Goal: Task Accomplishment & Management: Manage account settings

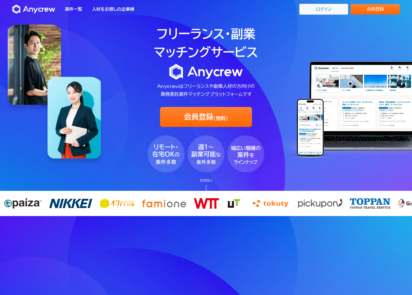
click at [327, 6] on link "ログイン" at bounding box center [324, 9] width 49 height 11
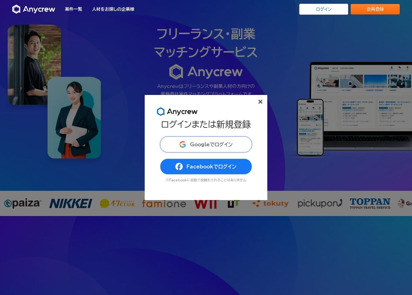
click at [219, 141] on button "Googleでログイン" at bounding box center [206, 144] width 92 height 16
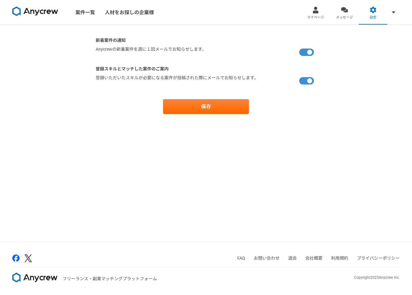
click at [310, 52] on label at bounding box center [308, 52] width 17 height 12
click at [100, 50] on input "checkbox" at bounding box center [98, 48] width 4 height 4
checkbox input "false"
click at [223, 109] on button "保存" at bounding box center [206, 106] width 86 height 15
click at [403, 11] on icon "close" at bounding box center [402, 11] width 4 height 5
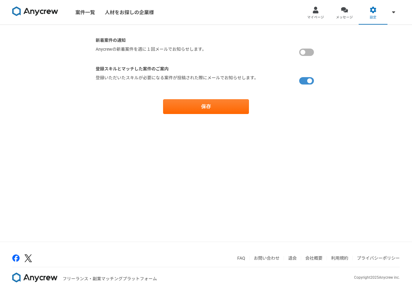
drag, startPoint x: 367, startPoint y: 61, endPoint x: 344, endPoint y: 37, distance: 33.6
click at [366, 59] on div "新着案件の通知 [PERSON_NAME]の新着案件を週に１回メールでお知らせします。 登録スキルとマッチした案件のご案内 登録いただいた[PERSON_NA…" at bounding box center [206, 133] width 412 height 216
click at [316, 11] on div at bounding box center [315, 9] width 7 height 7
